Goal: Complete application form: Complete application form

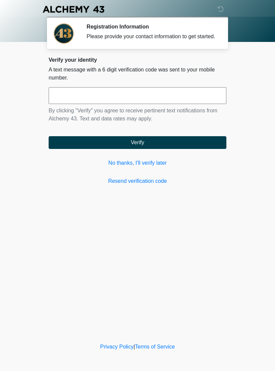
click at [181, 104] on input "text" at bounding box center [138, 95] width 178 height 17
type input "******"
click at [192, 145] on button "Verify" at bounding box center [138, 142] width 178 height 13
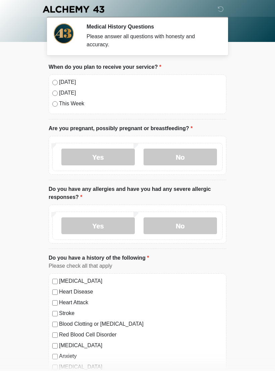
click at [68, 84] on label "Today" at bounding box center [141, 82] width 164 height 8
click at [185, 158] on label "No" at bounding box center [180, 157] width 73 height 17
click at [108, 229] on label "Yes" at bounding box center [97, 225] width 73 height 17
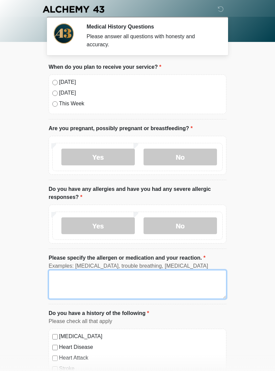
click at [90, 282] on textarea "Please specify the allergen or medication and your reaction." at bounding box center [138, 284] width 178 height 29
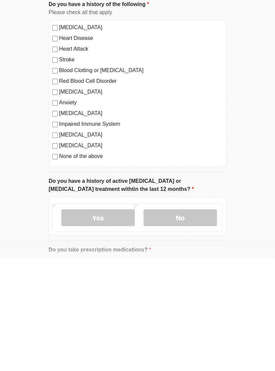
type textarea "**********"
click at [99, 265] on label "None of the above" at bounding box center [141, 269] width 164 height 8
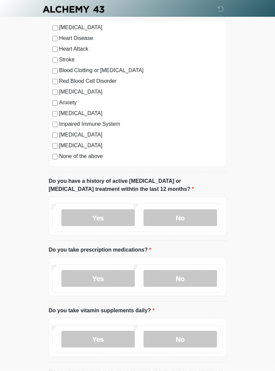
click at [190, 216] on label "No" at bounding box center [180, 217] width 73 height 17
click at [118, 273] on label "Yes" at bounding box center [97, 278] width 73 height 17
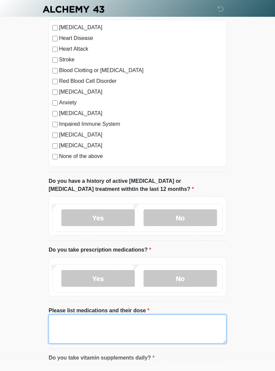
click at [141, 329] on textarea "Please list medications and their dose" at bounding box center [138, 329] width 178 height 29
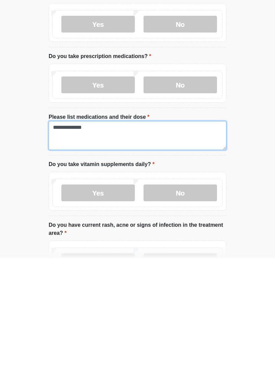
type textarea "**********"
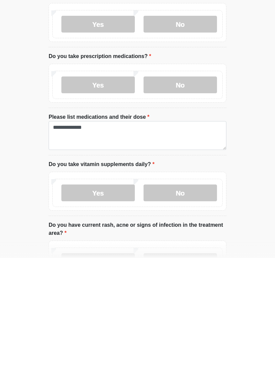
click at [192, 298] on label "No" at bounding box center [180, 306] width 73 height 17
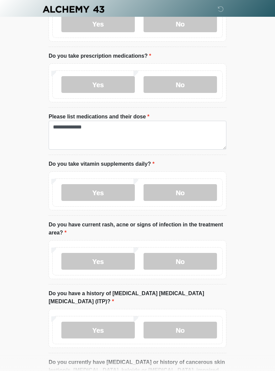
click at [120, 191] on label "Yes" at bounding box center [97, 192] width 73 height 17
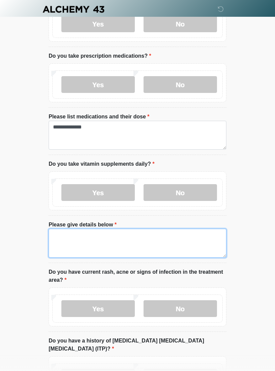
click at [159, 233] on textarea "Please give details below" at bounding box center [138, 243] width 178 height 29
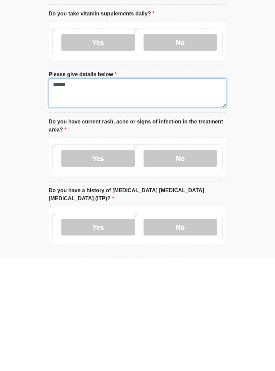
type textarea "******"
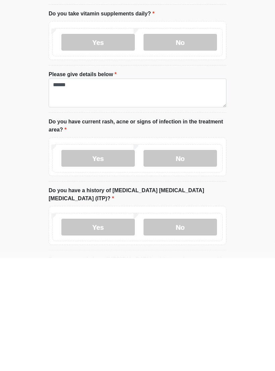
click at [201, 263] on label "No" at bounding box center [180, 271] width 73 height 17
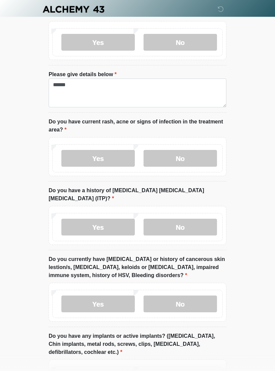
click at [201, 219] on label "No" at bounding box center [180, 227] width 73 height 17
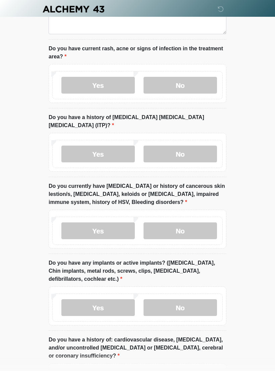
click at [209, 223] on label "No" at bounding box center [180, 231] width 73 height 17
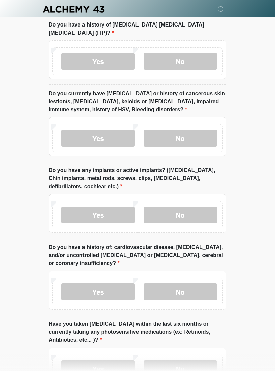
scroll to position [852, 0]
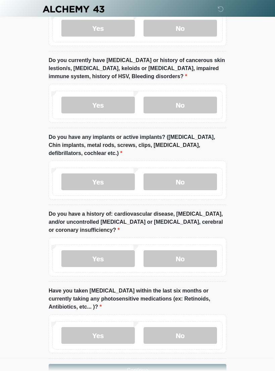
click at [207, 174] on label "No" at bounding box center [180, 182] width 73 height 17
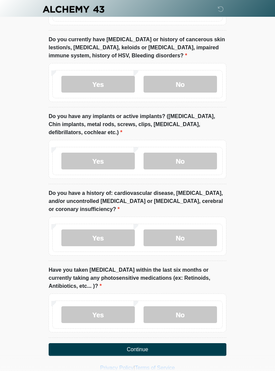
click at [210, 230] on label "No" at bounding box center [180, 238] width 73 height 17
click at [194, 306] on label "No" at bounding box center [180, 314] width 73 height 17
click at [173, 343] on button "Continue" at bounding box center [138, 349] width 178 height 13
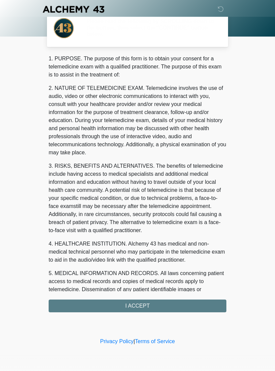
scroll to position [0, 0]
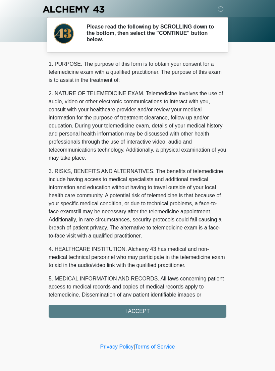
click at [170, 309] on div "1. PURPOSE. The purpose of this form is to obtain your consent for a telemedici…" at bounding box center [138, 189] width 178 height 258
click at [147, 309] on div "1. PURPOSE. The purpose of this form is to obtain your consent for a telemedici…" at bounding box center [138, 189] width 178 height 258
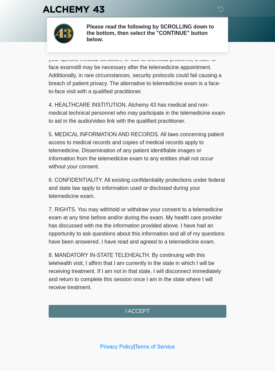
click at [169, 305] on button "I ACCEPT" at bounding box center [138, 311] width 178 height 13
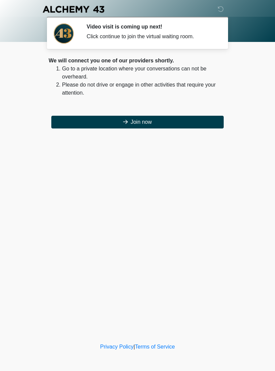
click at [195, 120] on button "Join now" at bounding box center [137, 122] width 172 height 13
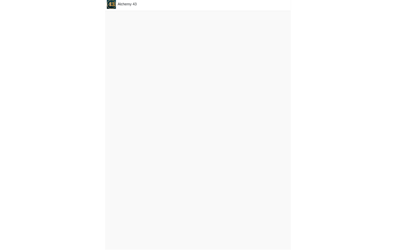
scroll to position [2, 0]
